Goal: Task Accomplishment & Management: Complete application form

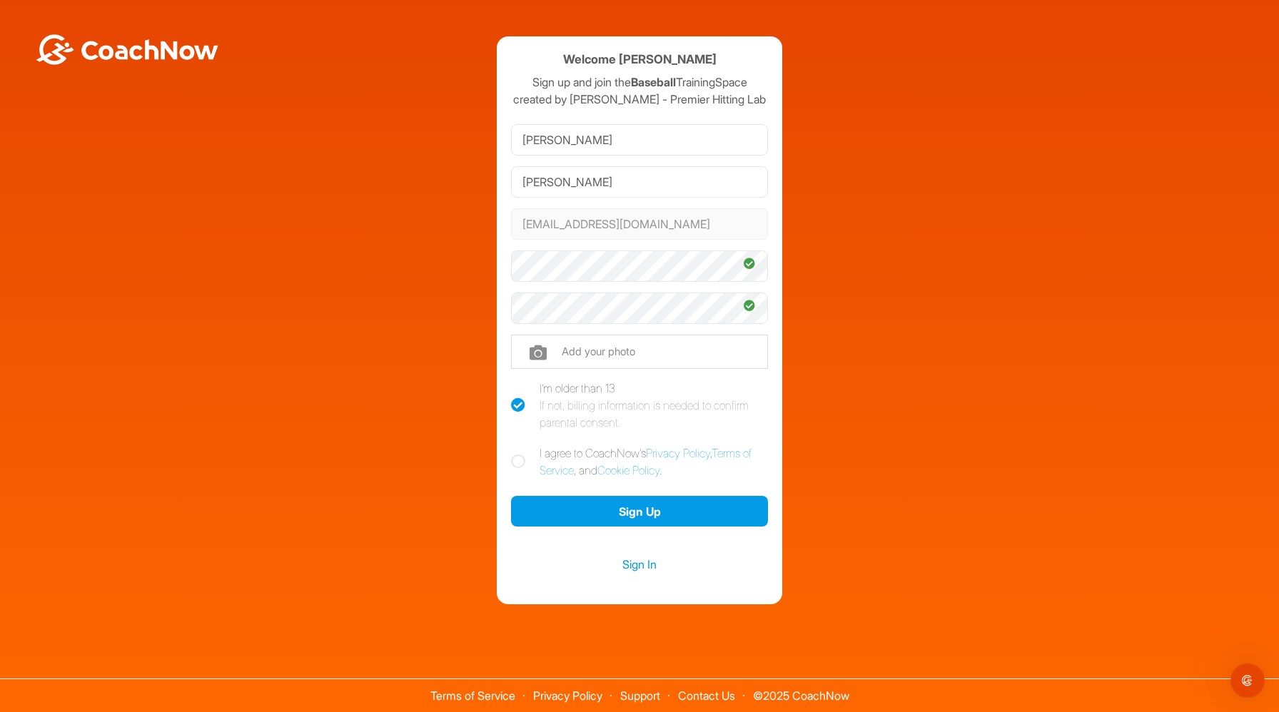
click at [520, 462] on icon at bounding box center [518, 461] width 14 height 14
click at [520, 454] on input "I agree to CoachNow's Privacy Policy , Terms of Service , and Cookie Policy ." at bounding box center [515, 448] width 9 height 9
checkbox input "true"
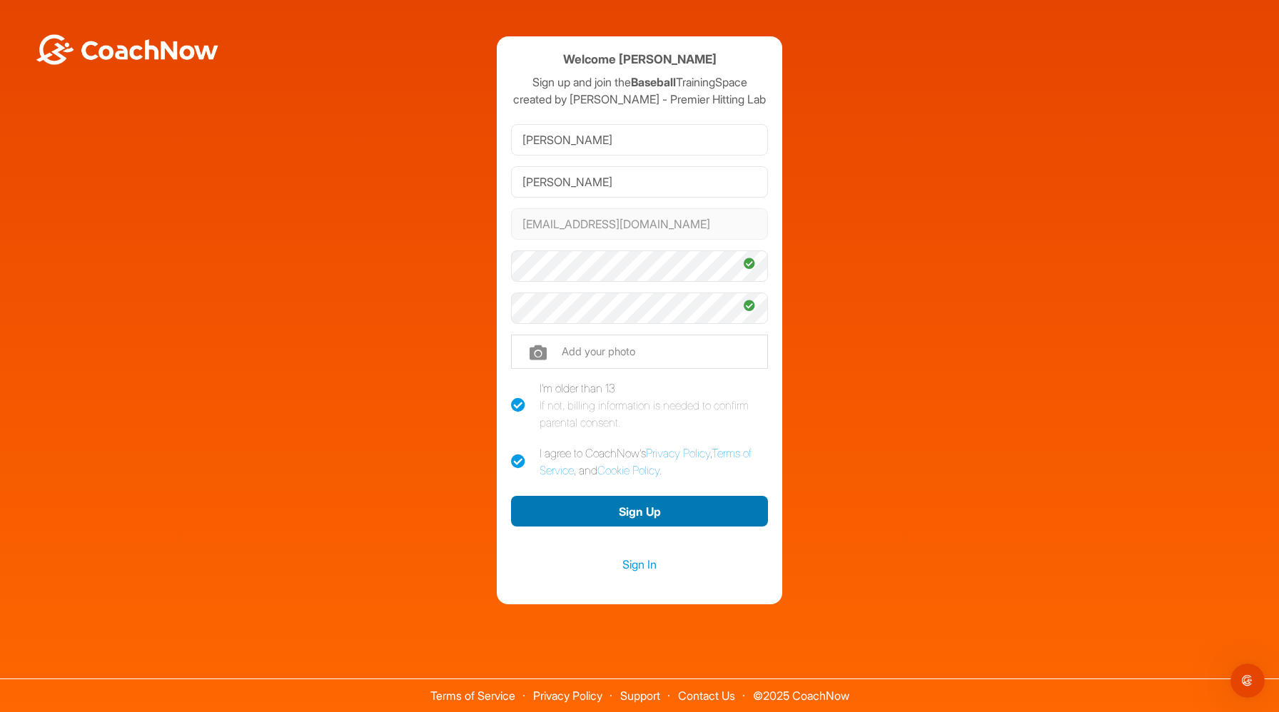
click at [586, 507] on button "Sign Up" at bounding box center [639, 511] width 257 height 31
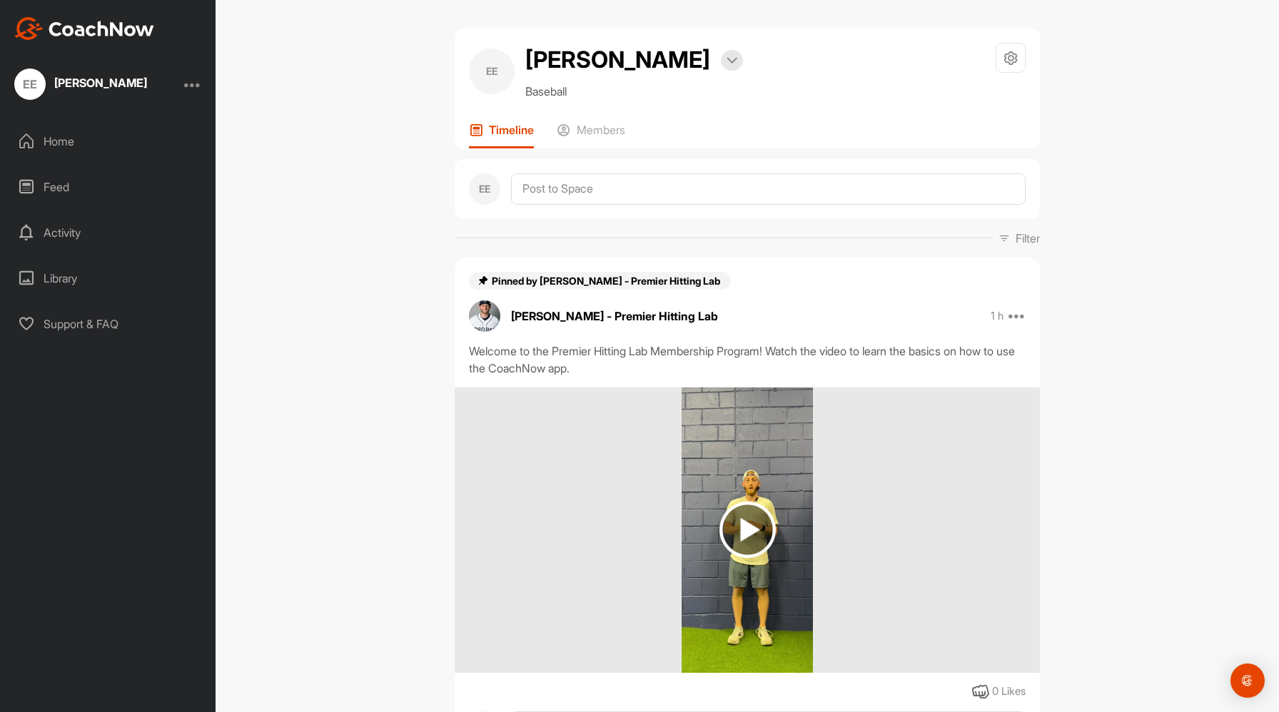
scroll to position [88, 0]
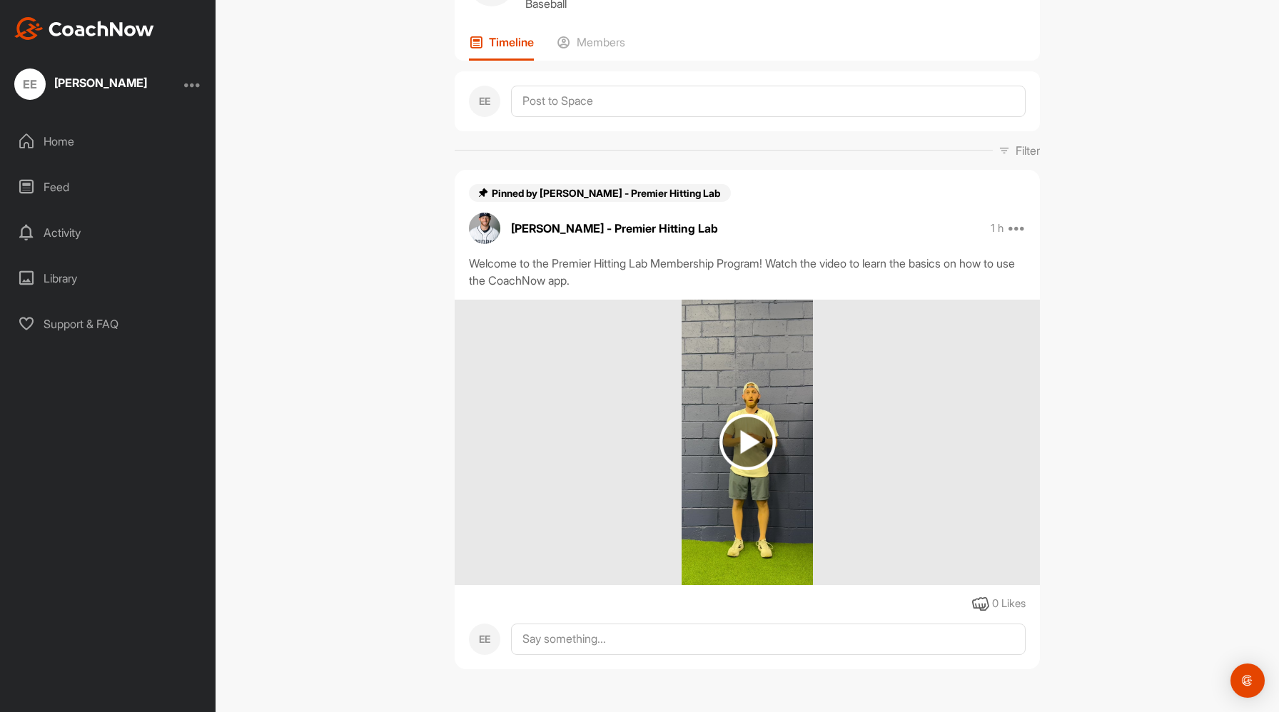
click at [748, 432] on img at bounding box center [747, 442] width 56 height 56
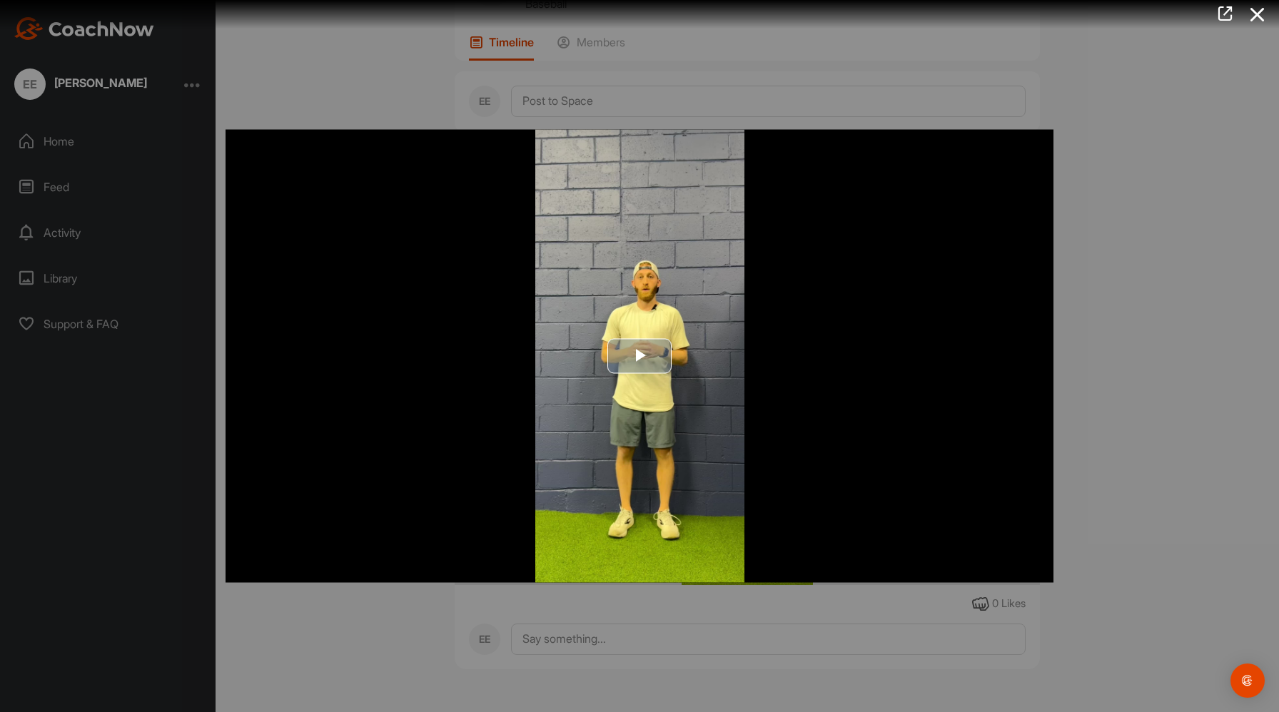
click at [603, 330] on img "Video Player" at bounding box center [639, 356] width 828 height 453
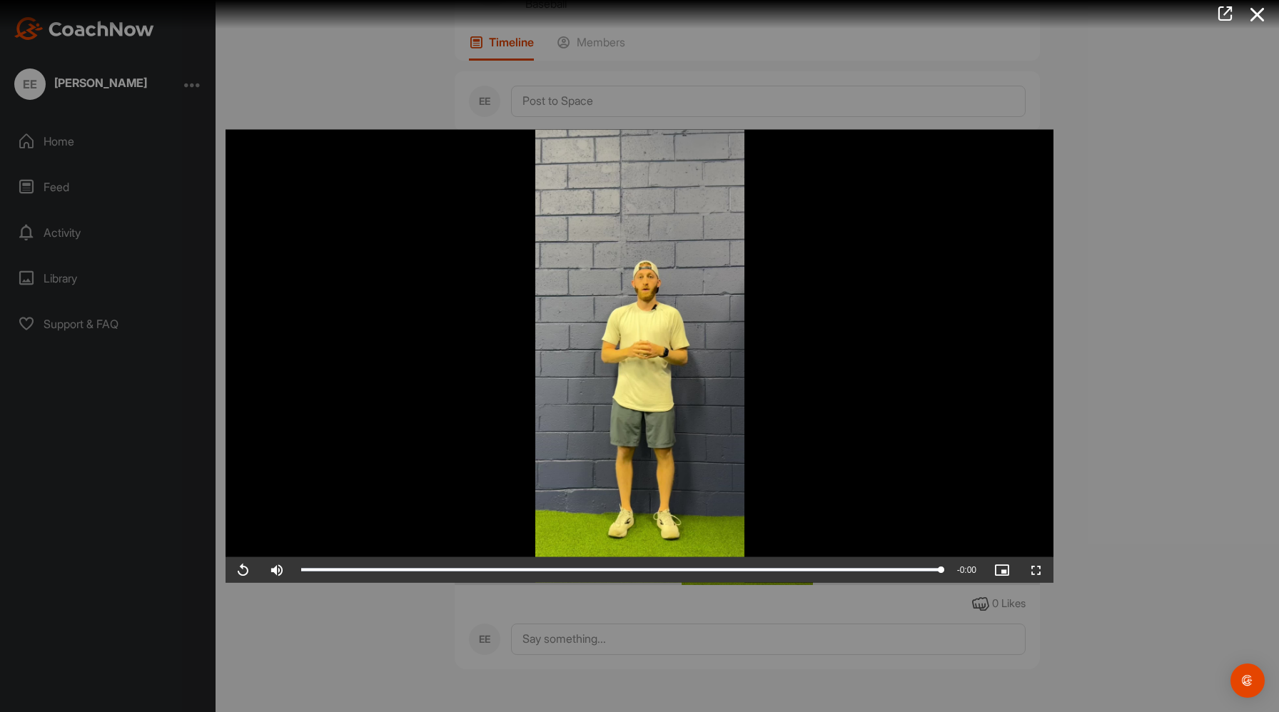
click at [1094, 522] on div at bounding box center [639, 356] width 1279 height 712
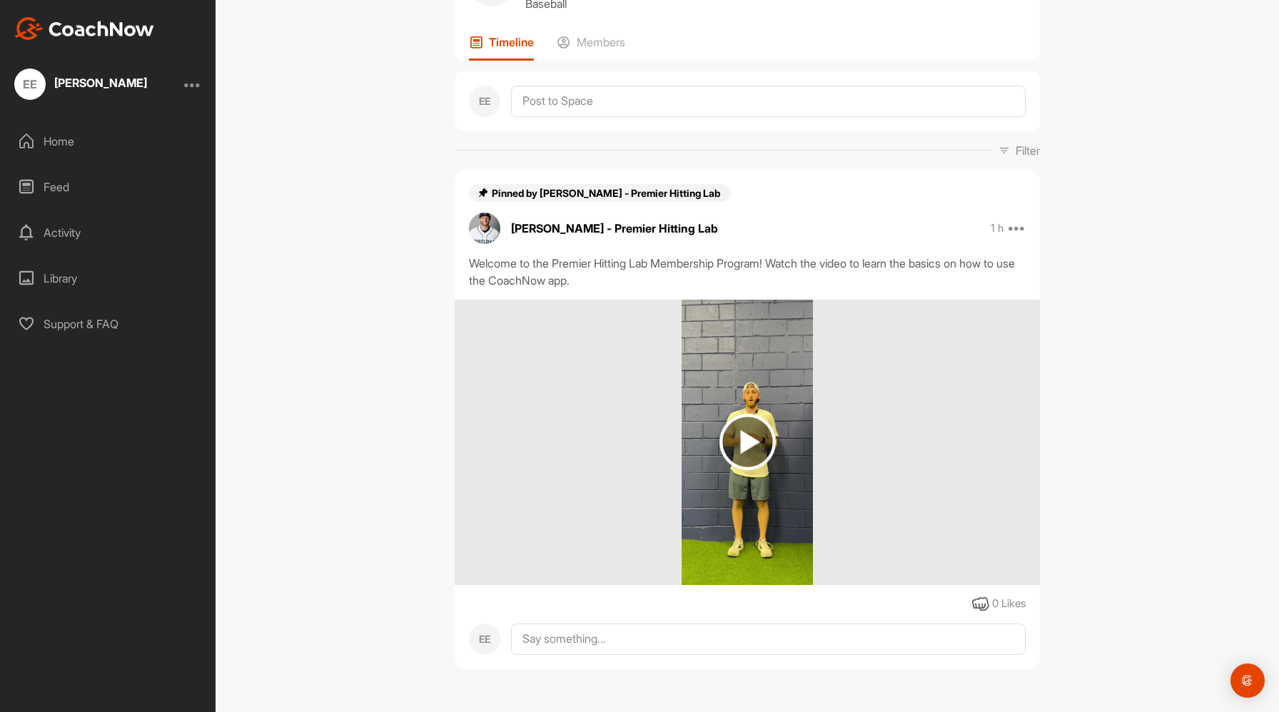
scroll to position [0, 0]
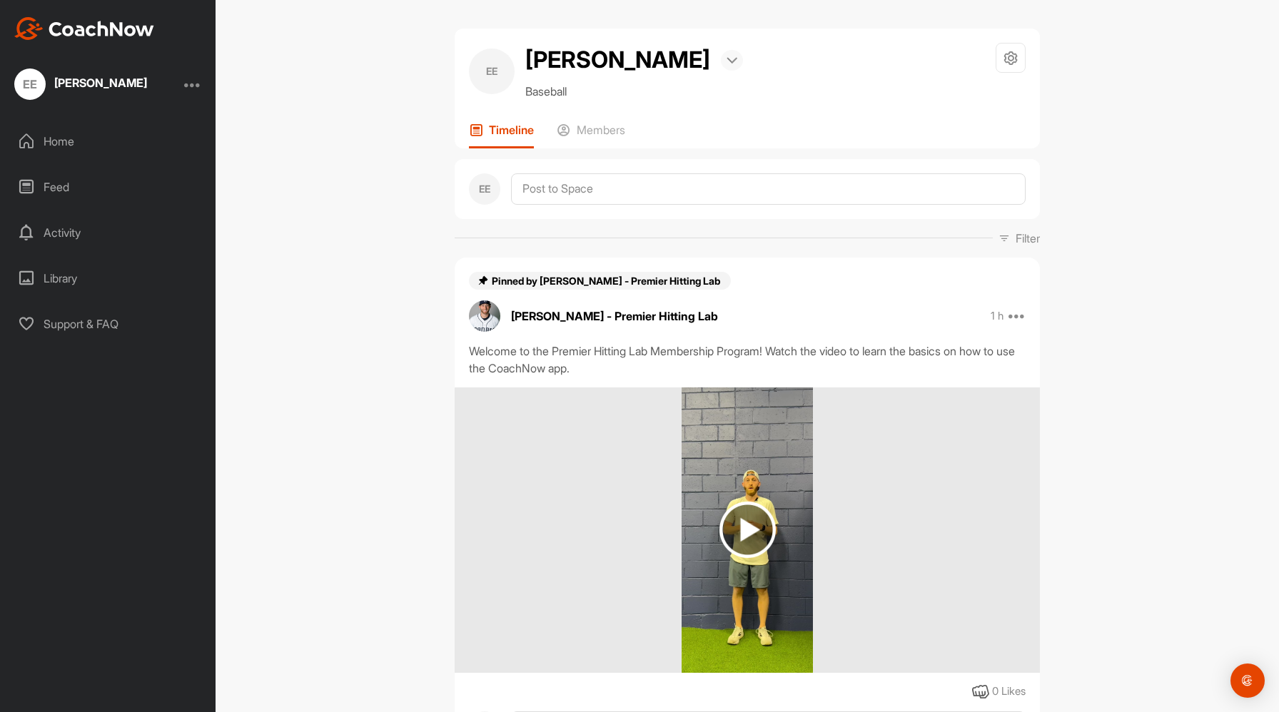
click at [726, 60] on img at bounding box center [731, 60] width 11 height 7
click at [195, 83] on div at bounding box center [192, 84] width 17 height 17
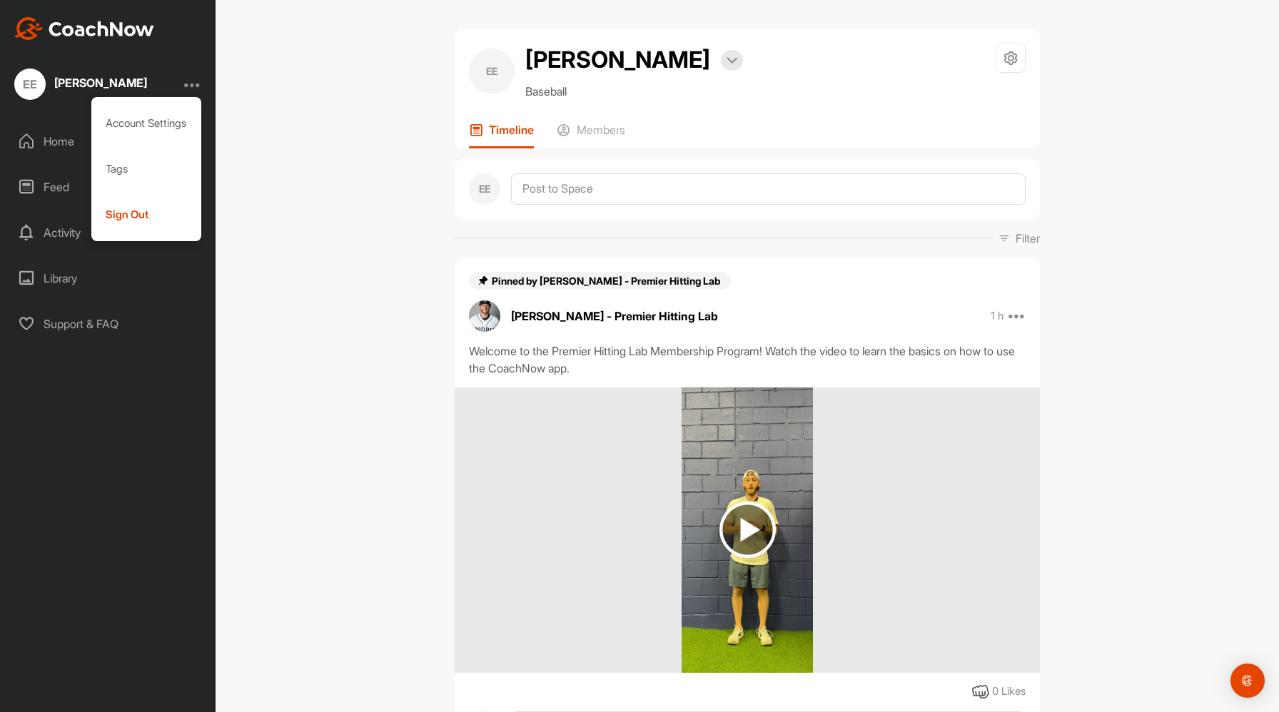
click at [195, 83] on div at bounding box center [192, 84] width 17 height 17
